Goal: Navigation & Orientation: Go to known website

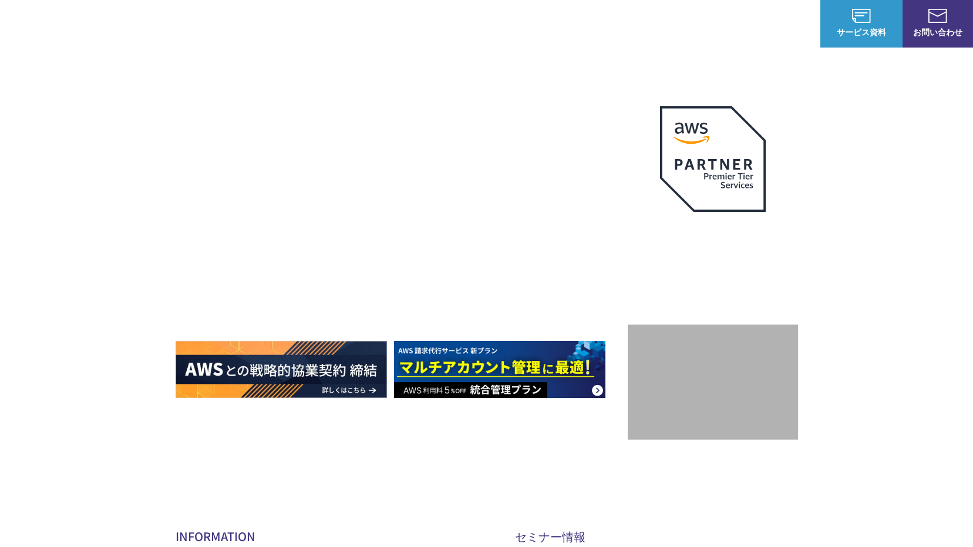
click at [74, 22] on img at bounding box center [68, 23] width 100 height 28
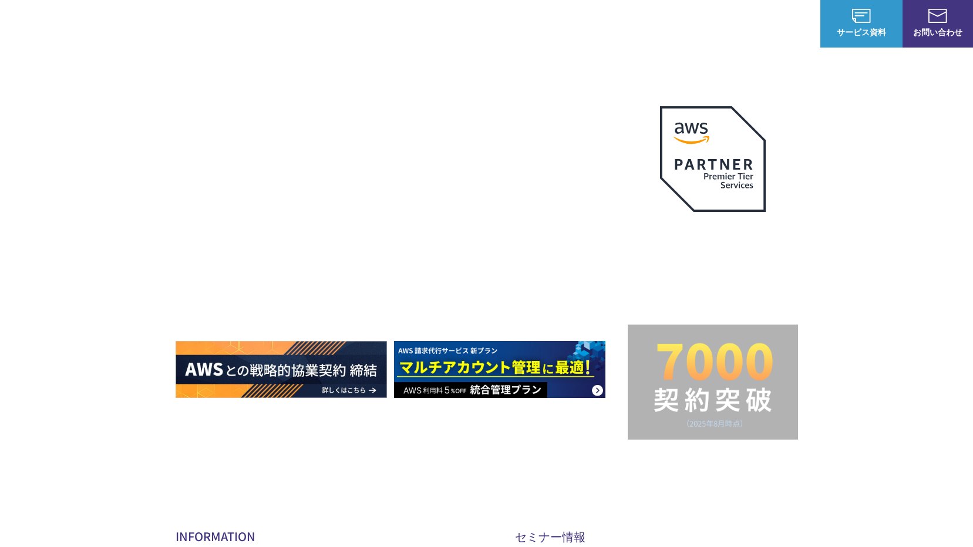
click at [48, 17] on img at bounding box center [68, 23] width 100 height 28
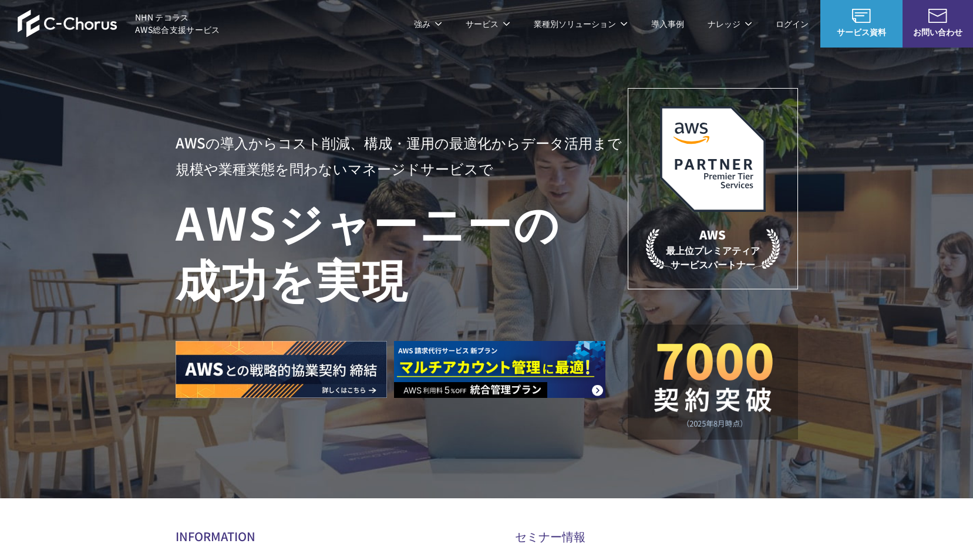
click at [83, 28] on img at bounding box center [68, 23] width 100 height 28
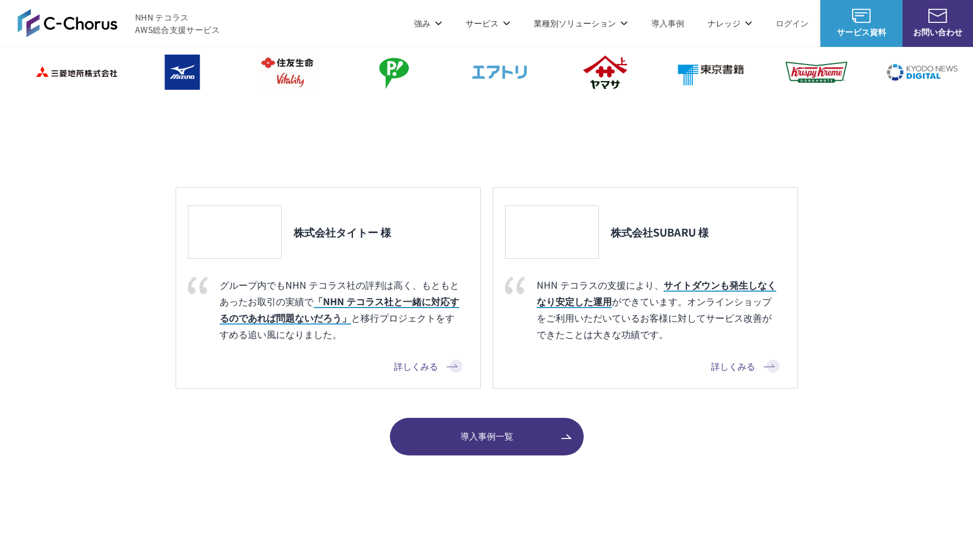
scroll to position [1057, 0]
